Goal: Navigation & Orientation: Find specific page/section

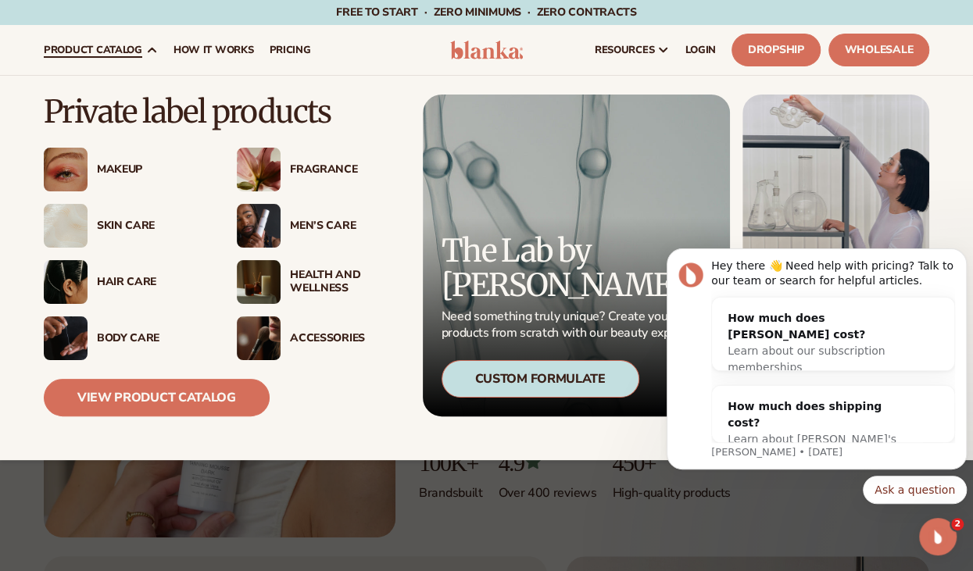
click at [134, 338] on div "Body Care" at bounding box center [151, 338] width 109 height 13
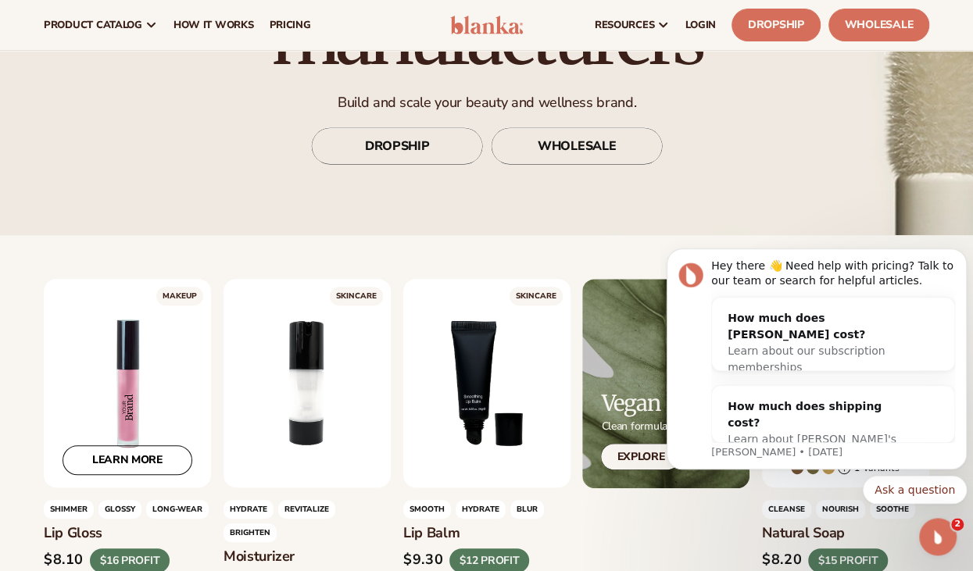
scroll to position [120, 0]
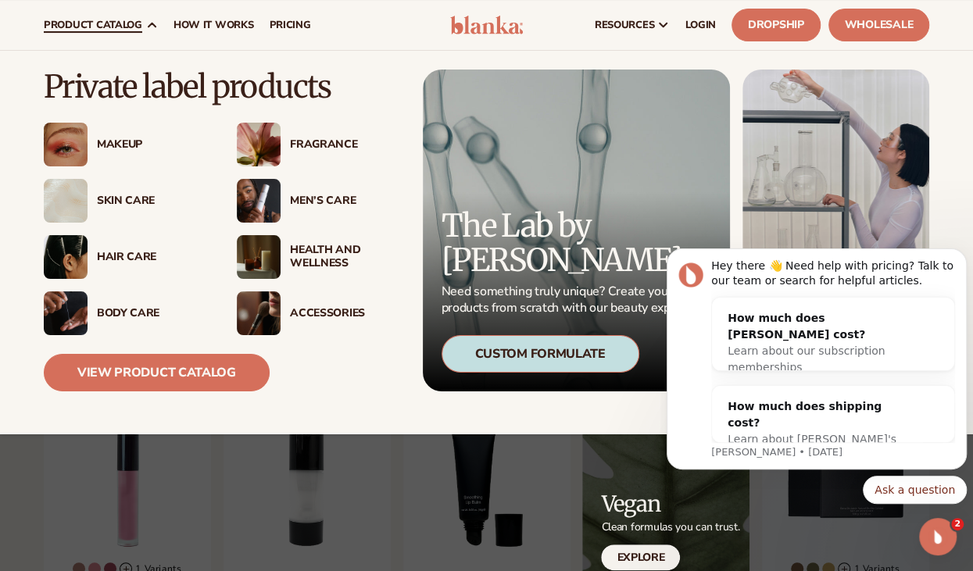
click at [124, 195] on div "Skin Care" at bounding box center [151, 201] width 109 height 13
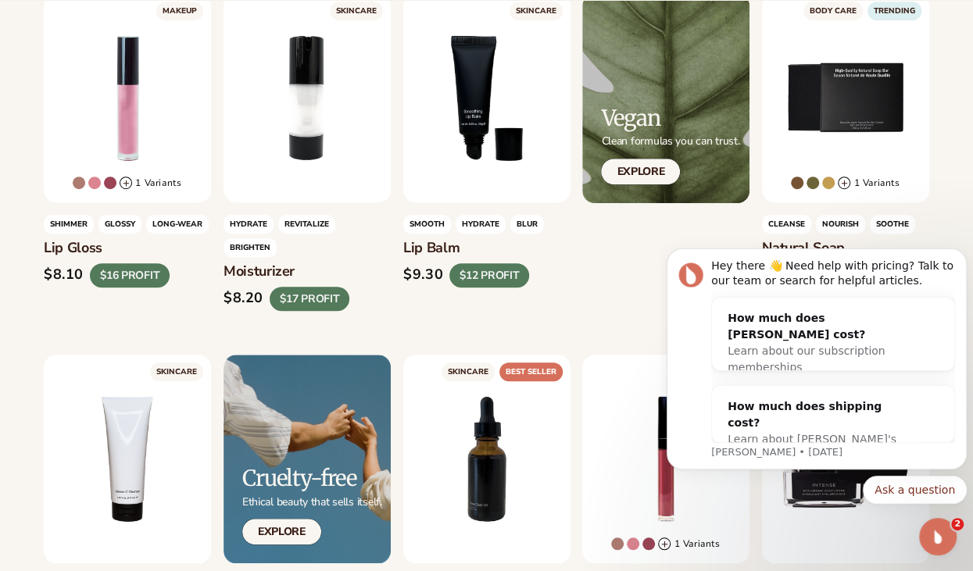
scroll to position [591, 0]
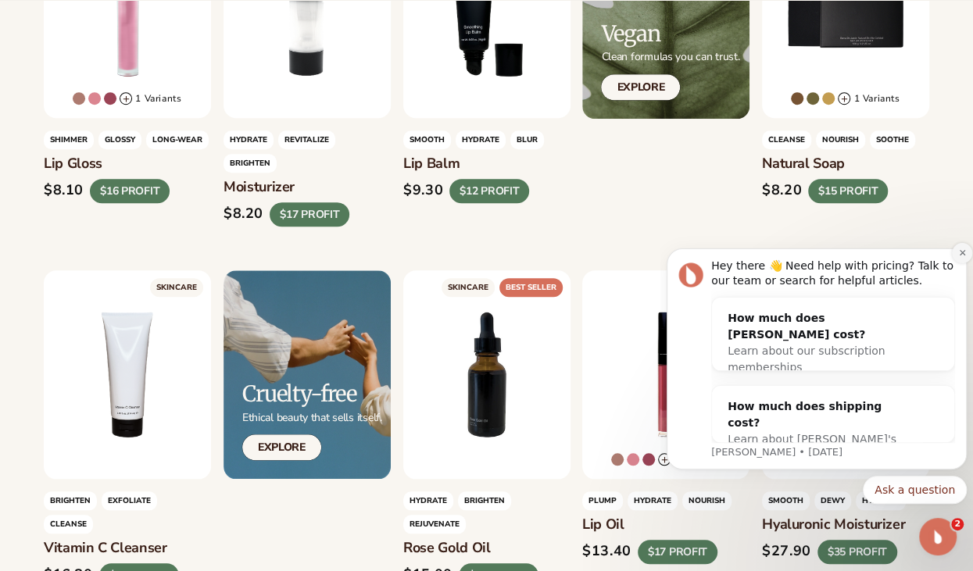
click at [956, 252] on button "Dismiss notification" at bounding box center [962, 253] width 20 height 20
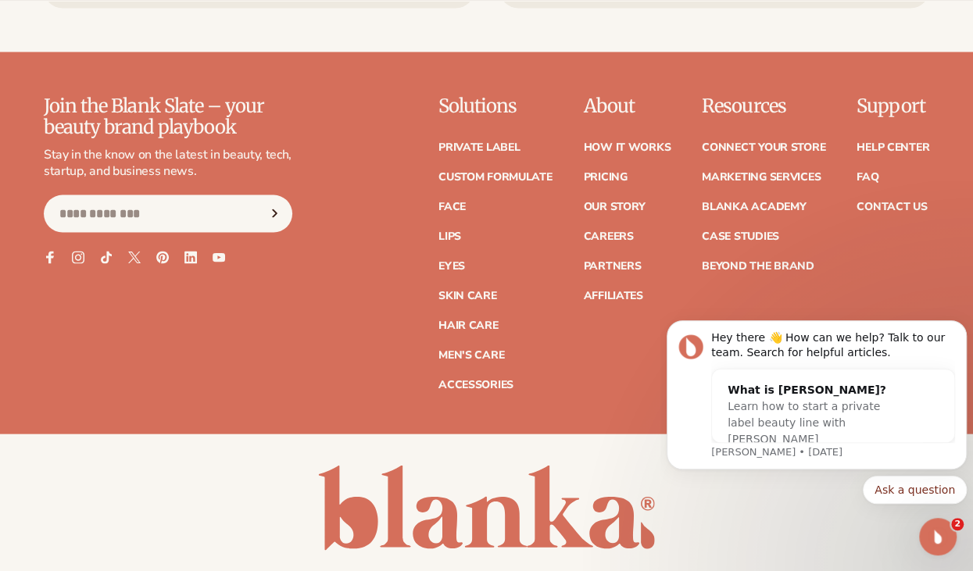
scroll to position [5059, 0]
